Goal: Task Accomplishment & Management: Manage account settings

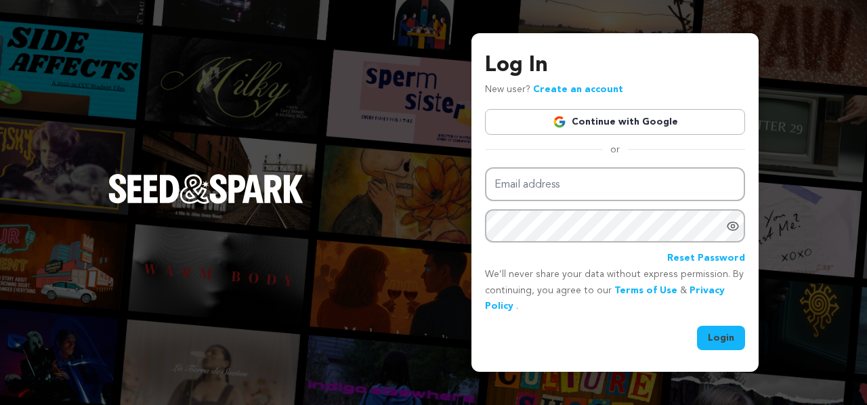
click at [615, 121] on link "Continue with Google" at bounding box center [615, 122] width 260 height 26
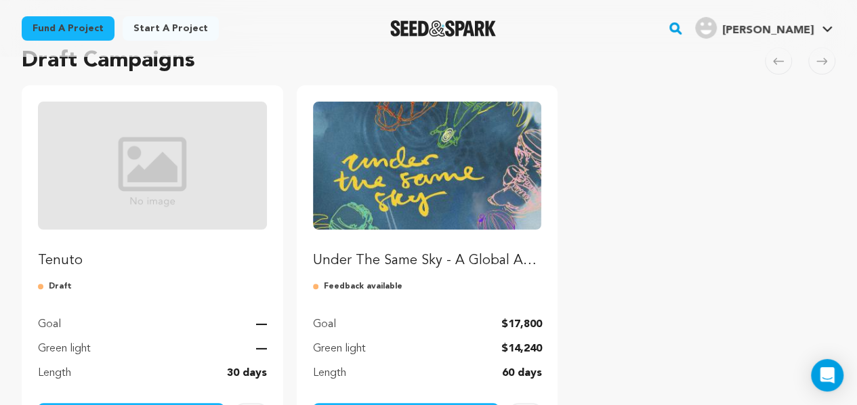
scroll to position [222, 0]
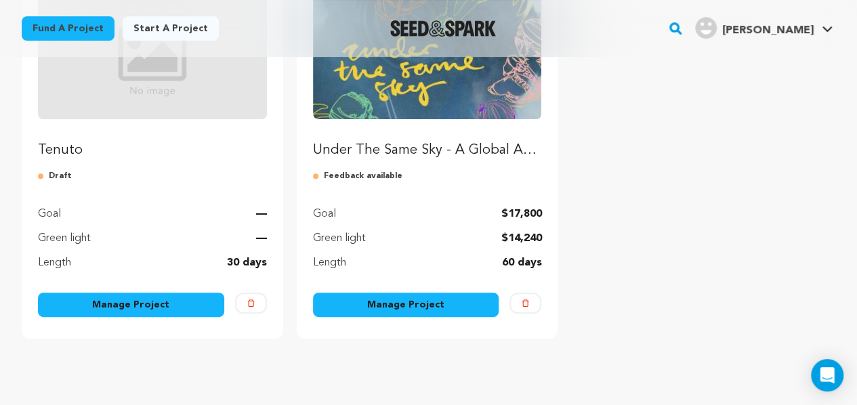
click at [135, 308] on link "Manage Project" at bounding box center [131, 305] width 186 height 24
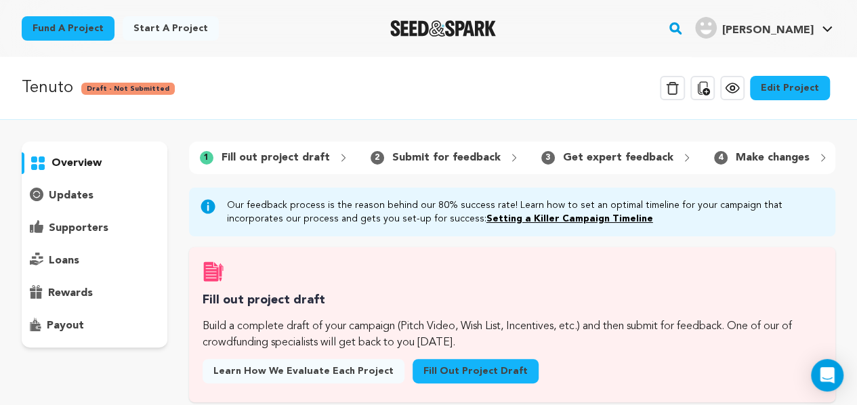
click at [801, 91] on link "Edit Project" at bounding box center [790, 88] width 80 height 24
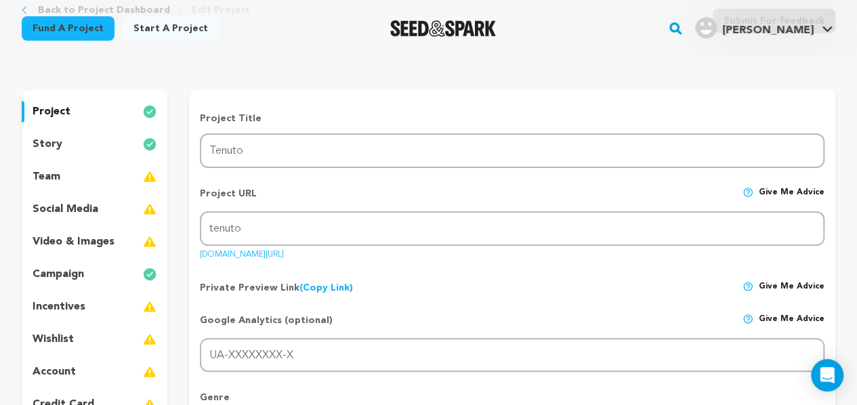
scroll to position [114, 0]
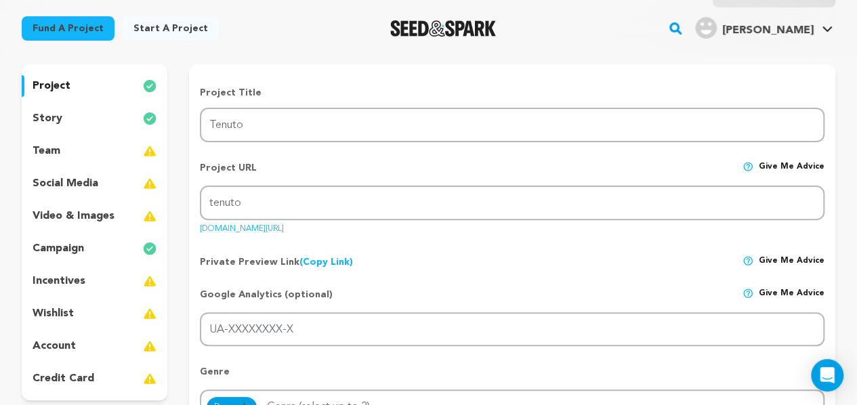
click at [104, 158] on div "team" at bounding box center [95, 151] width 146 height 22
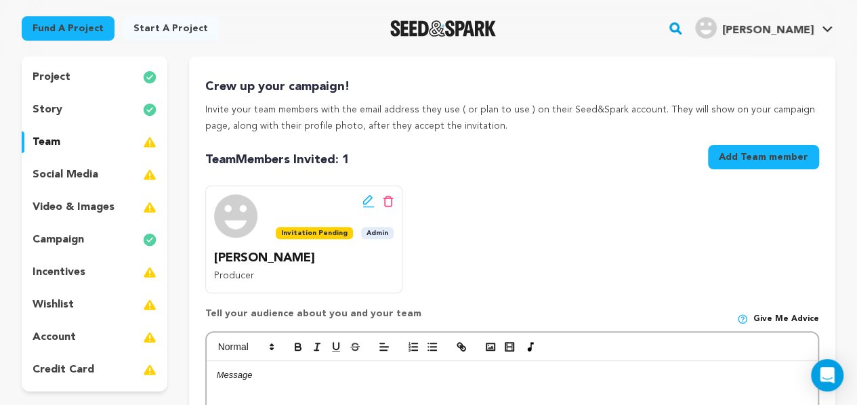
scroll to position [121, 0]
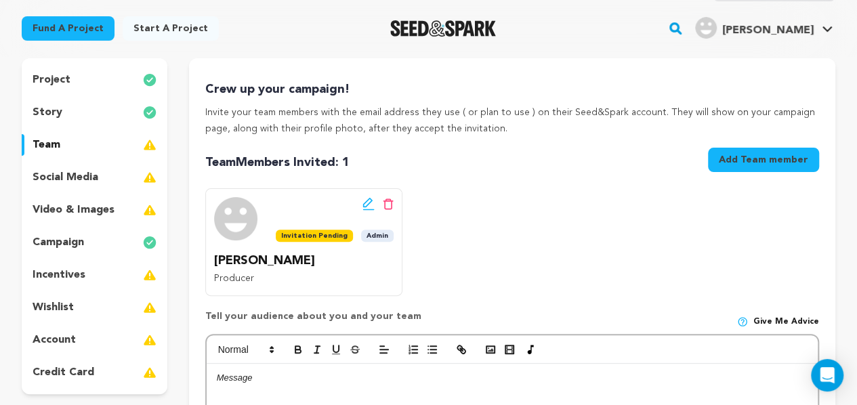
click at [721, 151] on button "Add Team member" at bounding box center [763, 160] width 111 height 24
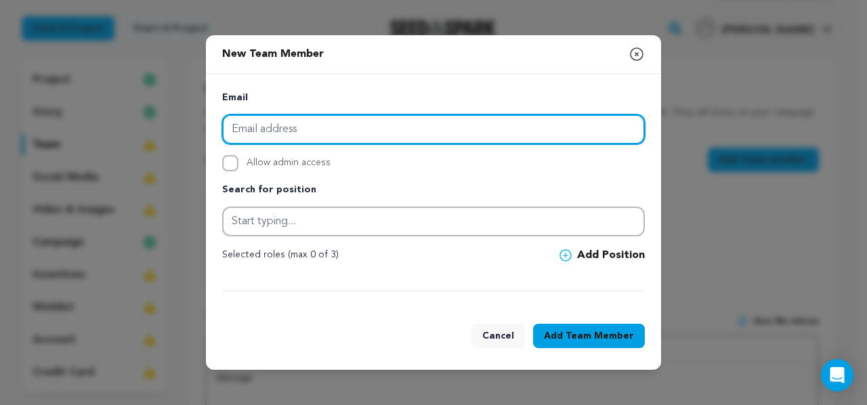
click at [429, 137] on input "email" at bounding box center [433, 129] width 423 height 30
type input "rebeccatgendron@gmail.com"
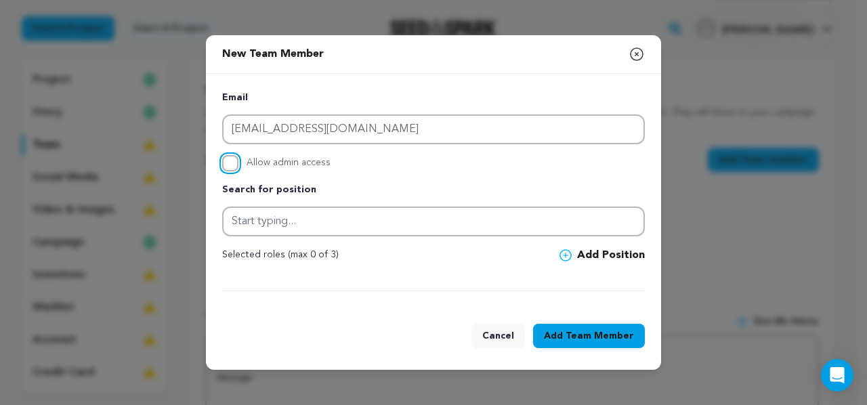
click at [233, 163] on input "Allow admin access" at bounding box center [230, 163] width 16 height 16
checkbox input "true"
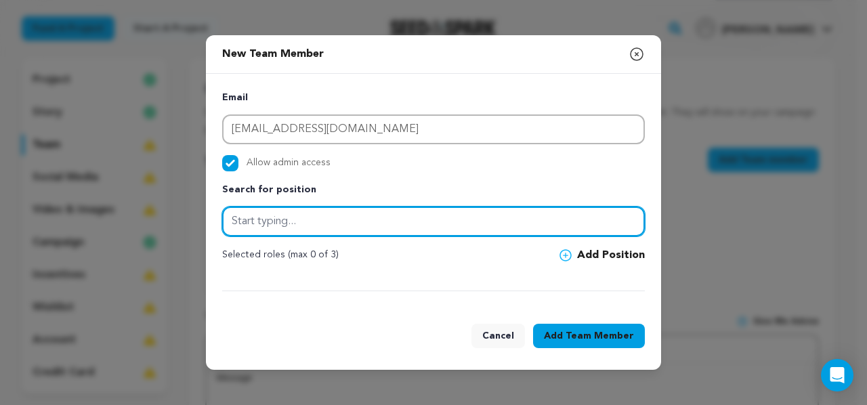
click at [280, 217] on input "text" at bounding box center [433, 222] width 423 height 30
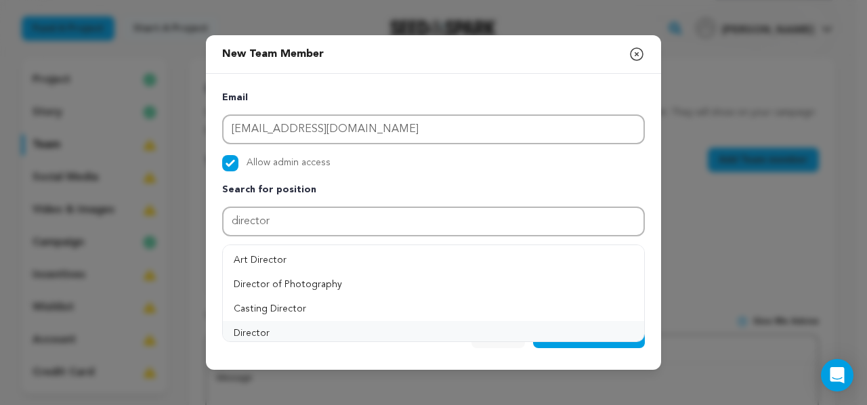
click at [274, 333] on button "Director" at bounding box center [433, 333] width 421 height 24
type input "Director"
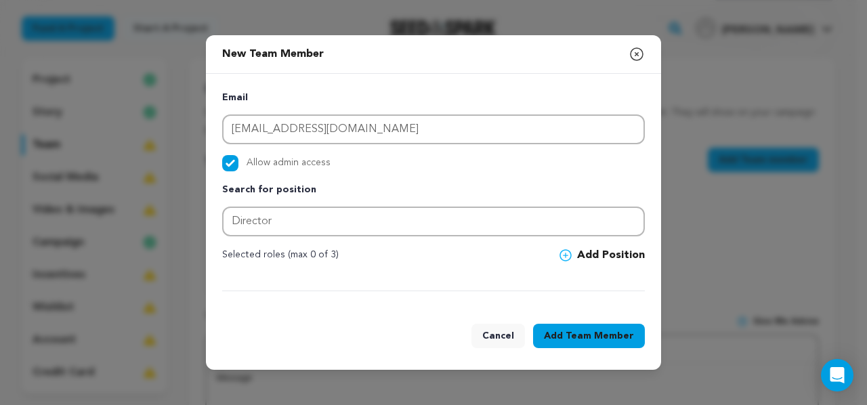
click at [601, 255] on button "Add Position" at bounding box center [601, 255] width 85 height 16
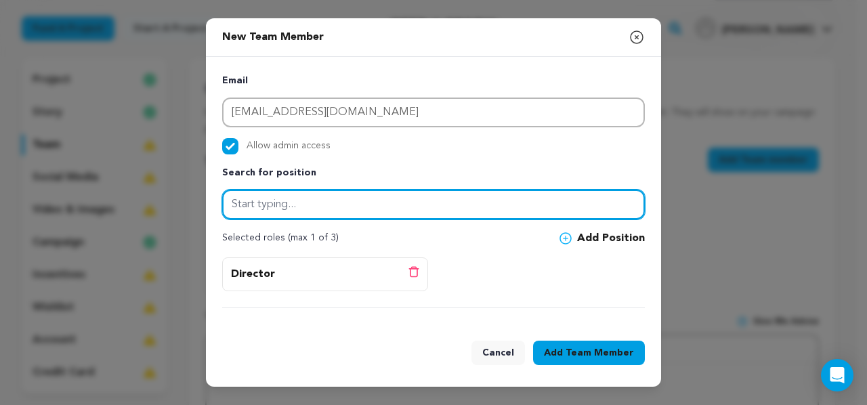
click at [432, 210] on input "text" at bounding box center [433, 205] width 423 height 30
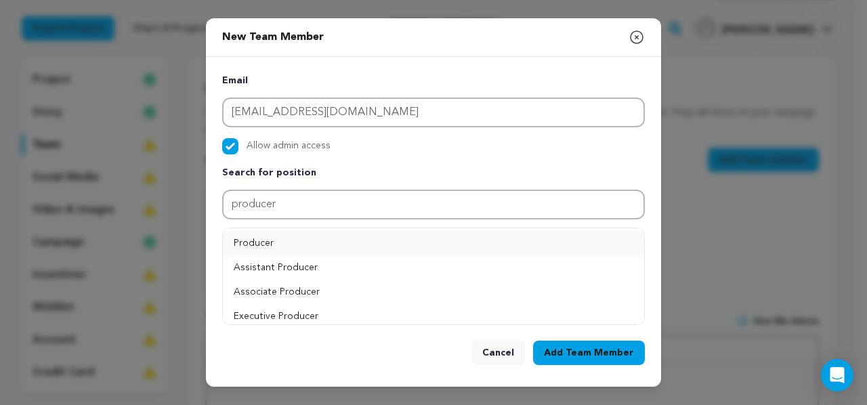
click at [278, 242] on button "Producer" at bounding box center [433, 243] width 421 height 24
type input "Producer"
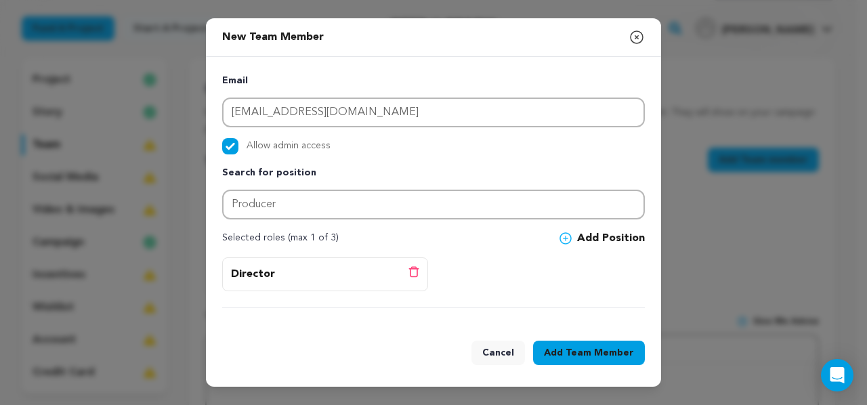
click at [592, 242] on button "Add Position" at bounding box center [601, 238] width 85 height 16
click at [596, 353] on span "Team Member" at bounding box center [600, 353] width 68 height 14
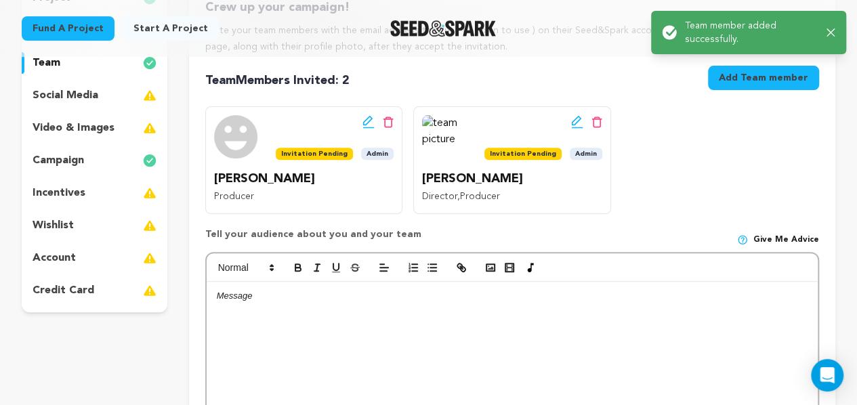
scroll to position [201, 0]
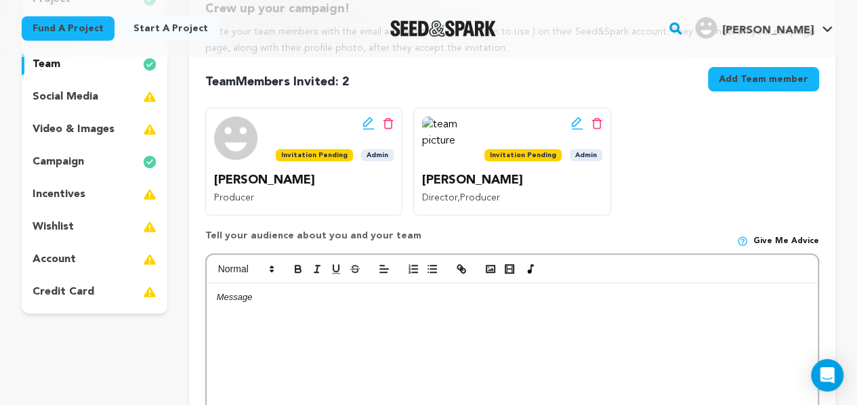
click at [83, 192] on p "incentives" at bounding box center [59, 194] width 53 height 16
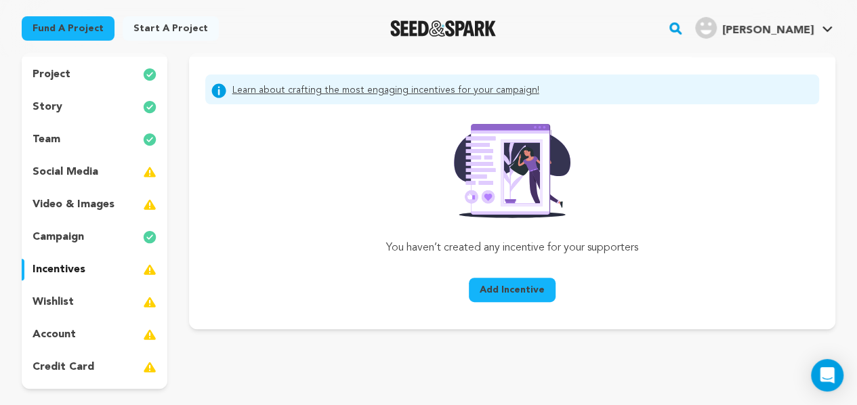
scroll to position [129, 0]
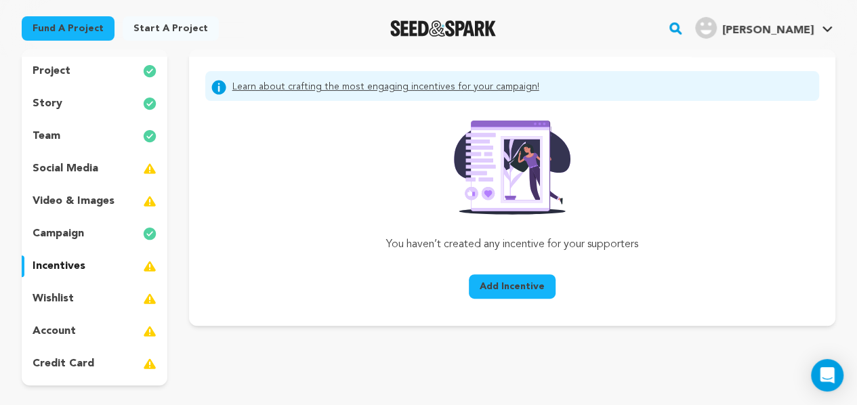
click at [73, 293] on div "wishlist" at bounding box center [95, 299] width 146 height 22
